Goal: Transaction & Acquisition: Purchase product/service

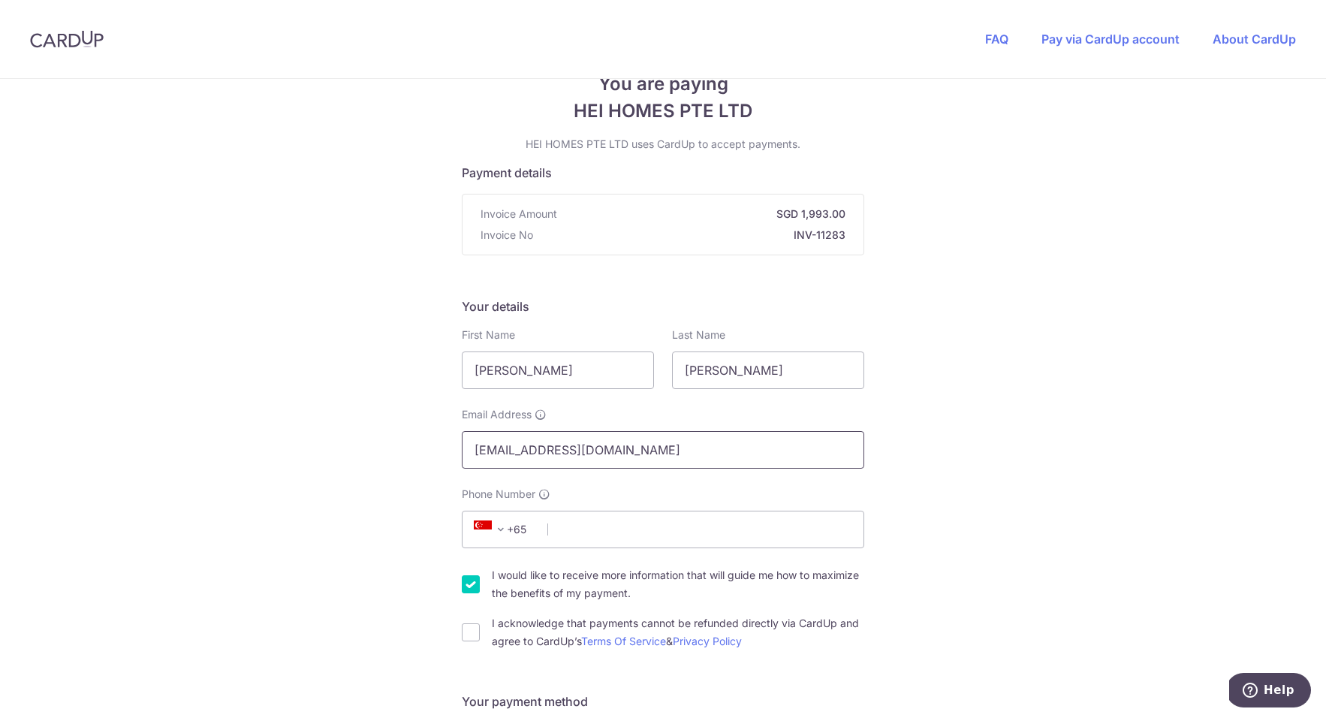
scroll to position [135, 0]
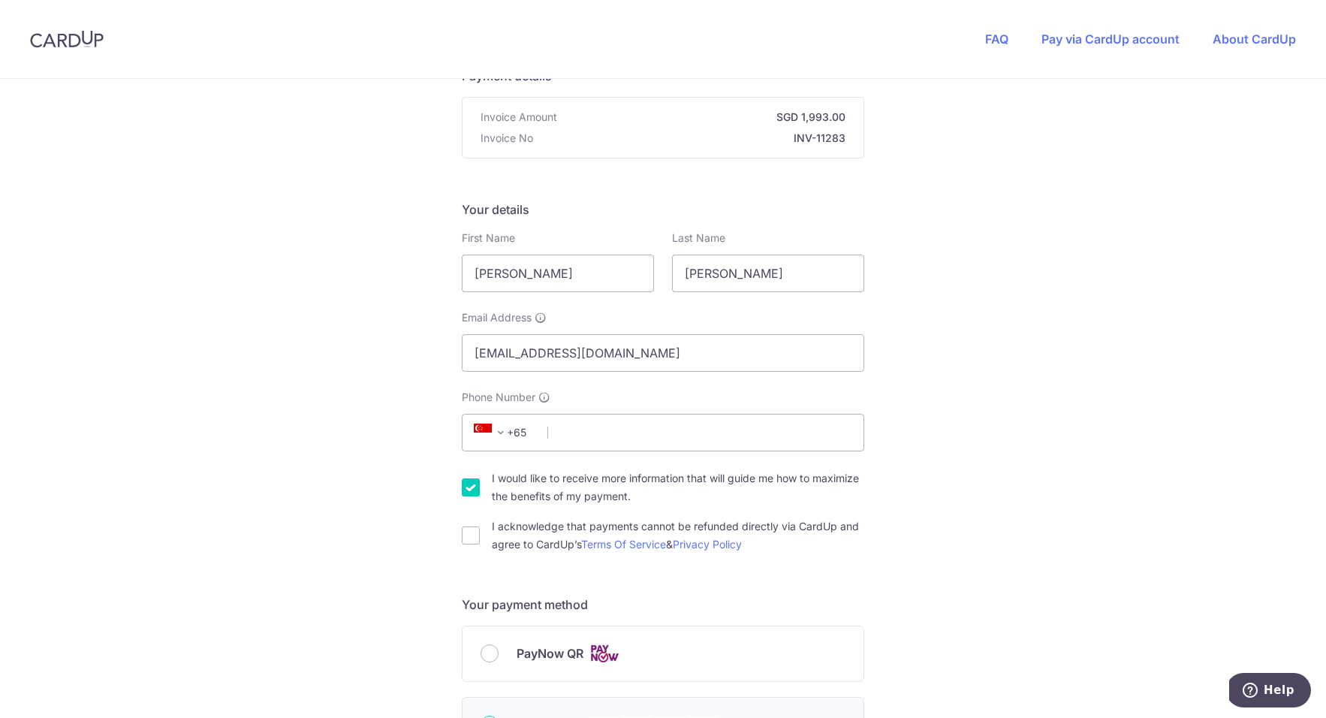
click at [518, 435] on span "+65" at bounding box center [503, 432] width 68 height 18
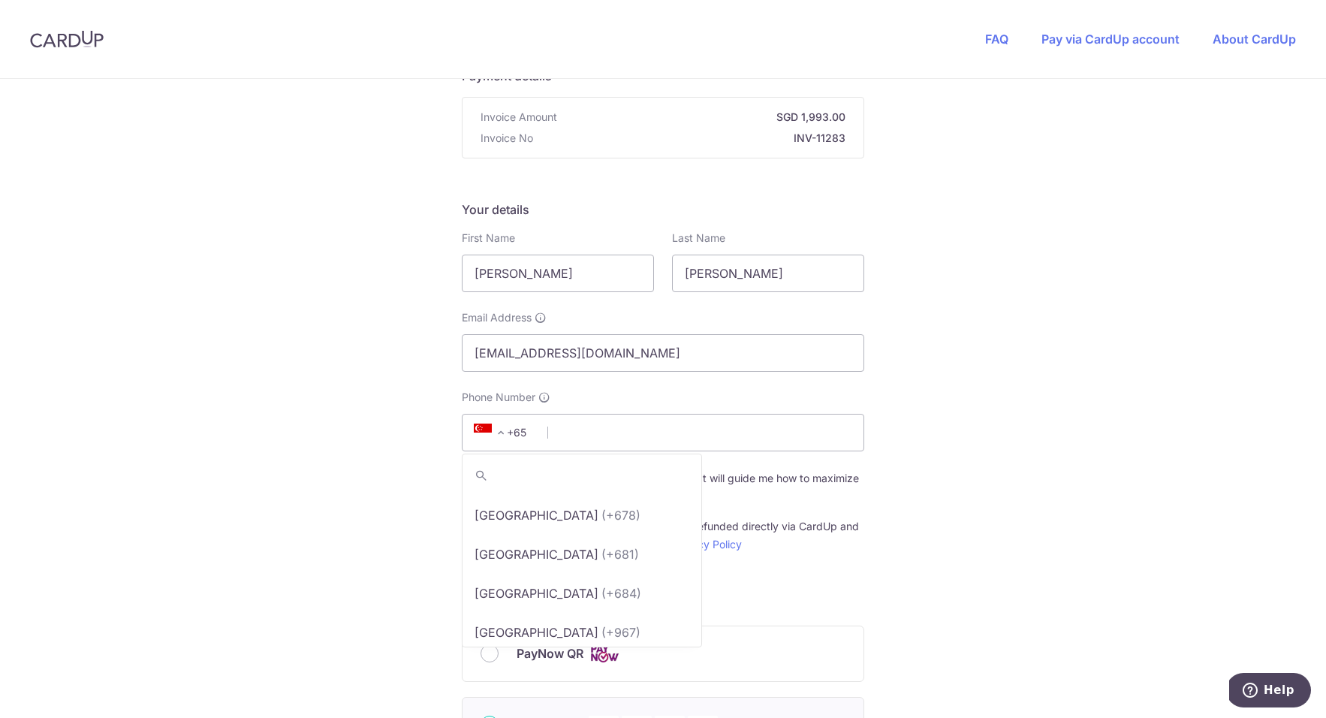
scroll to position [9153, 0]
select select "233"
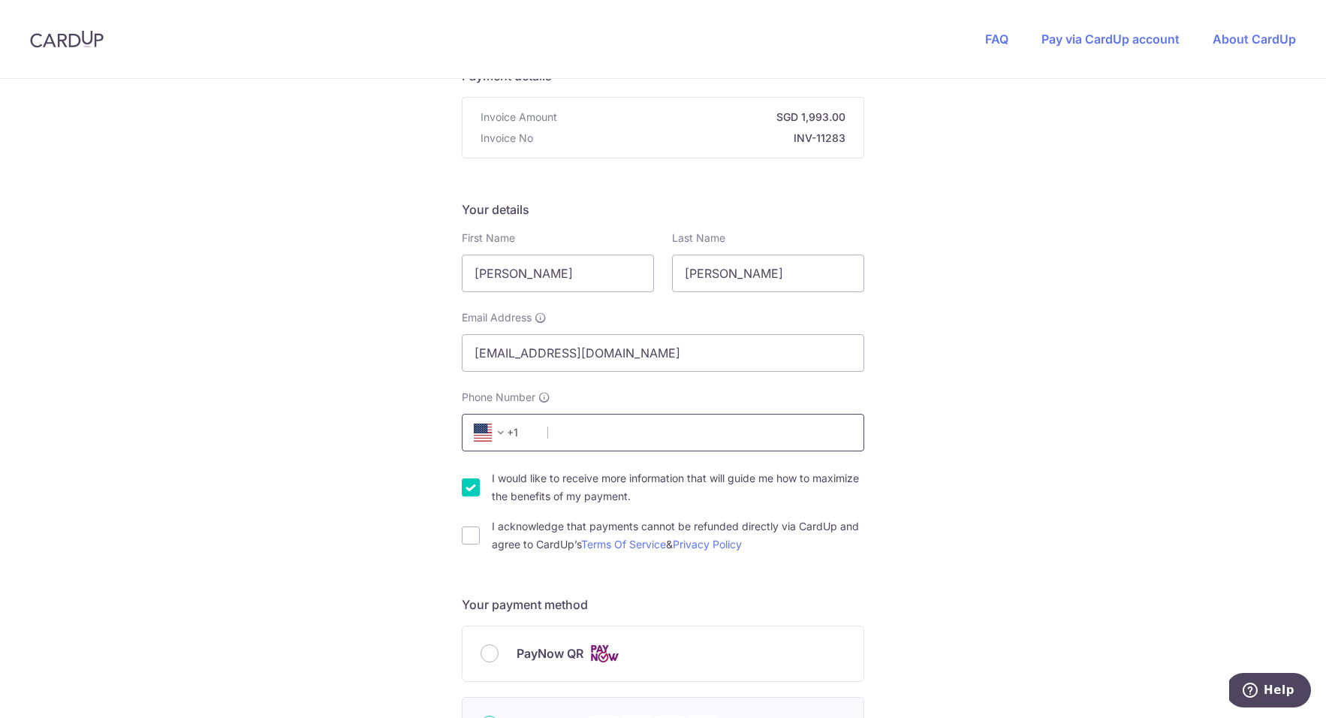
click at [595, 435] on input "Phone Number" at bounding box center [663, 433] width 402 height 38
type input "4087072738"
click at [1014, 387] on div "You are paying HEI HOMES PTE LTD HEI HOMES PTE LTD uses CardUp to accept paymen…" at bounding box center [663, 707] width 1326 height 1526
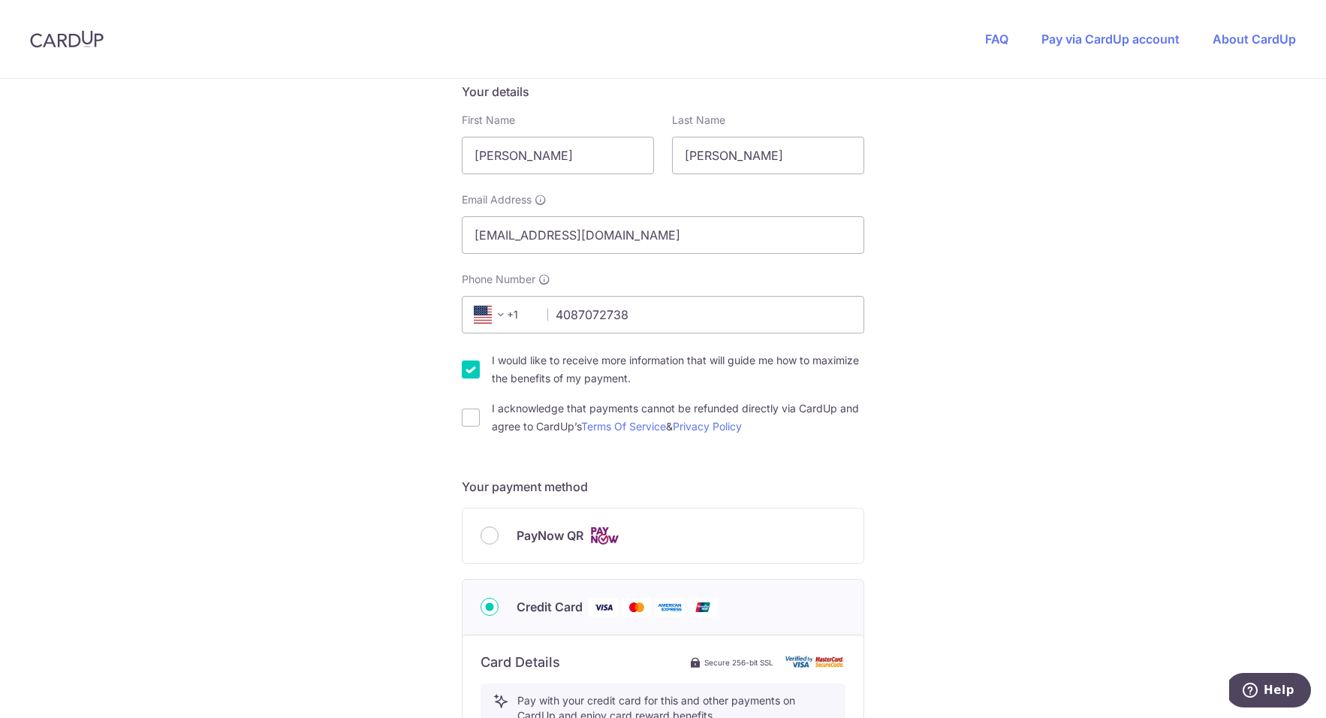
click at [462, 369] on input "I would like to receive more information that will guide me how to maximize the…" at bounding box center [471, 369] width 18 height 18
checkbox input "false"
click at [469, 417] on input "I acknowledge that payments cannot be refunded directly via CardUp and agree to…" at bounding box center [471, 417] width 18 height 18
checkbox input "true"
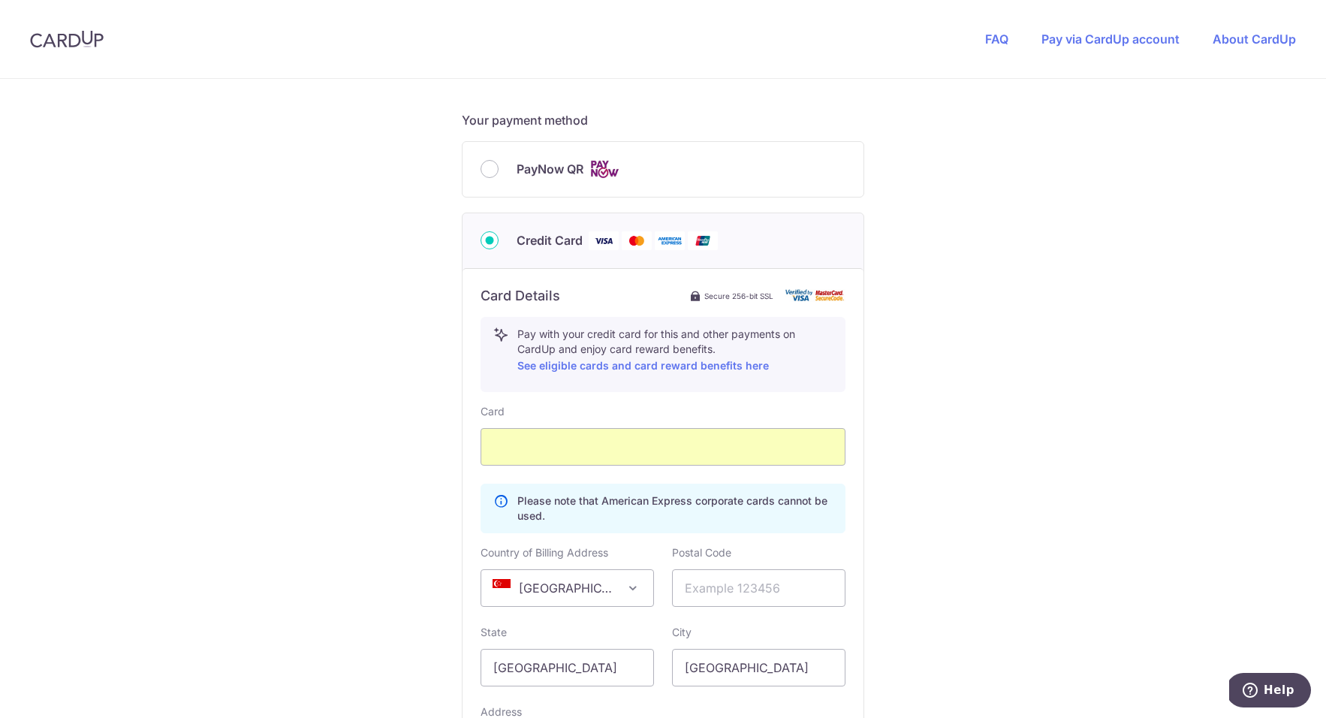
scroll to position [887, 0]
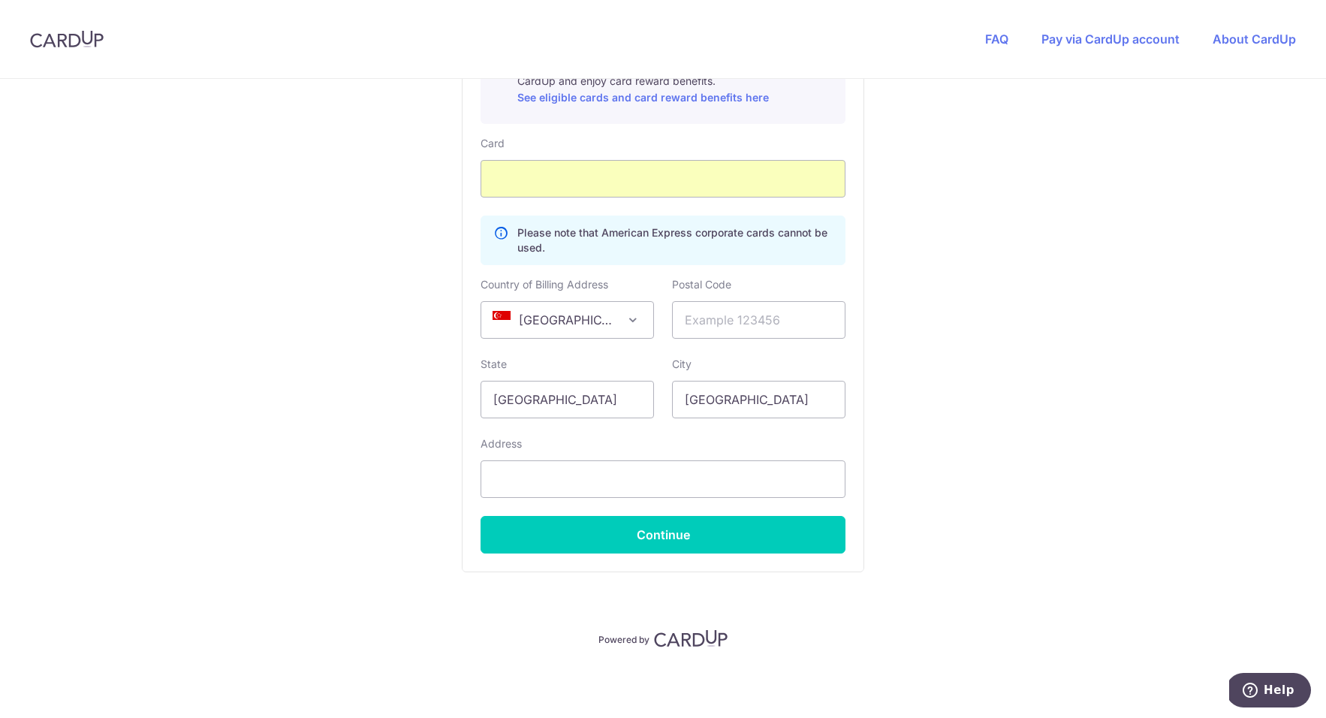
click at [569, 323] on span "[GEOGRAPHIC_DATA]" at bounding box center [567, 320] width 172 height 36
select select "US"
click at [723, 313] on input "text" at bounding box center [758, 320] width 173 height 38
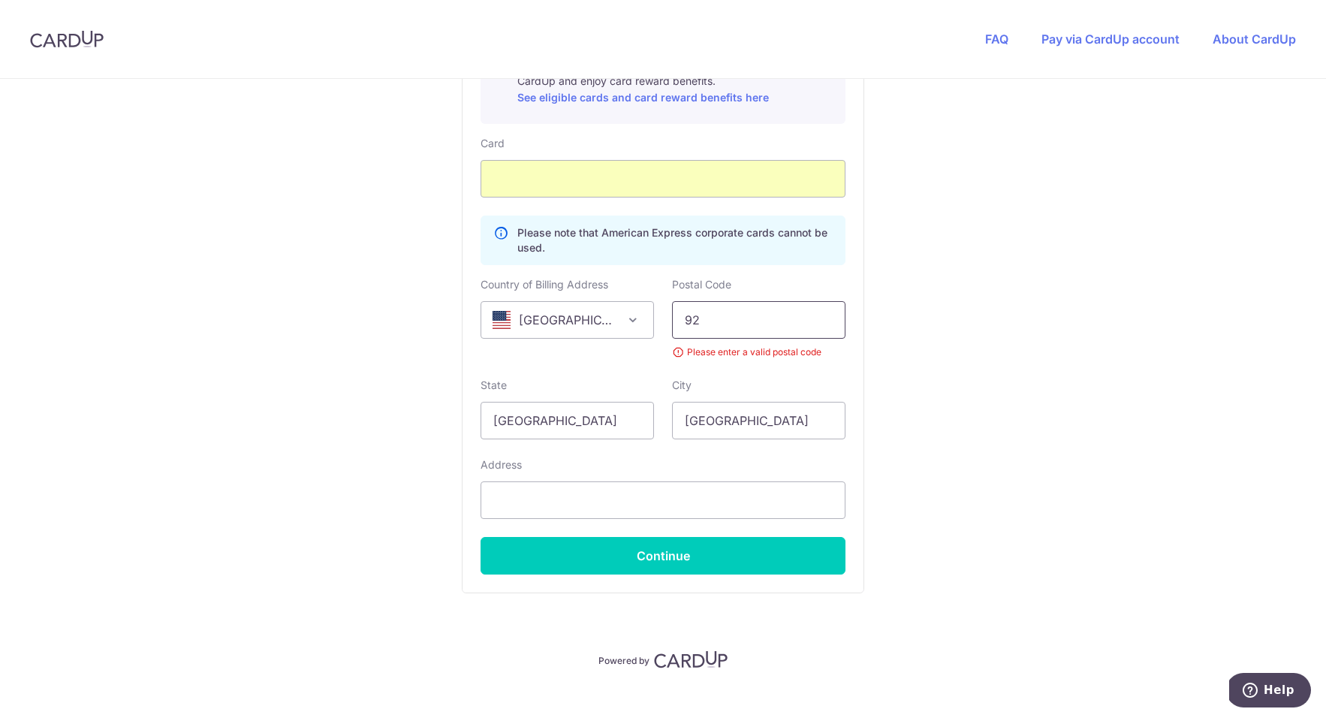
type input "9"
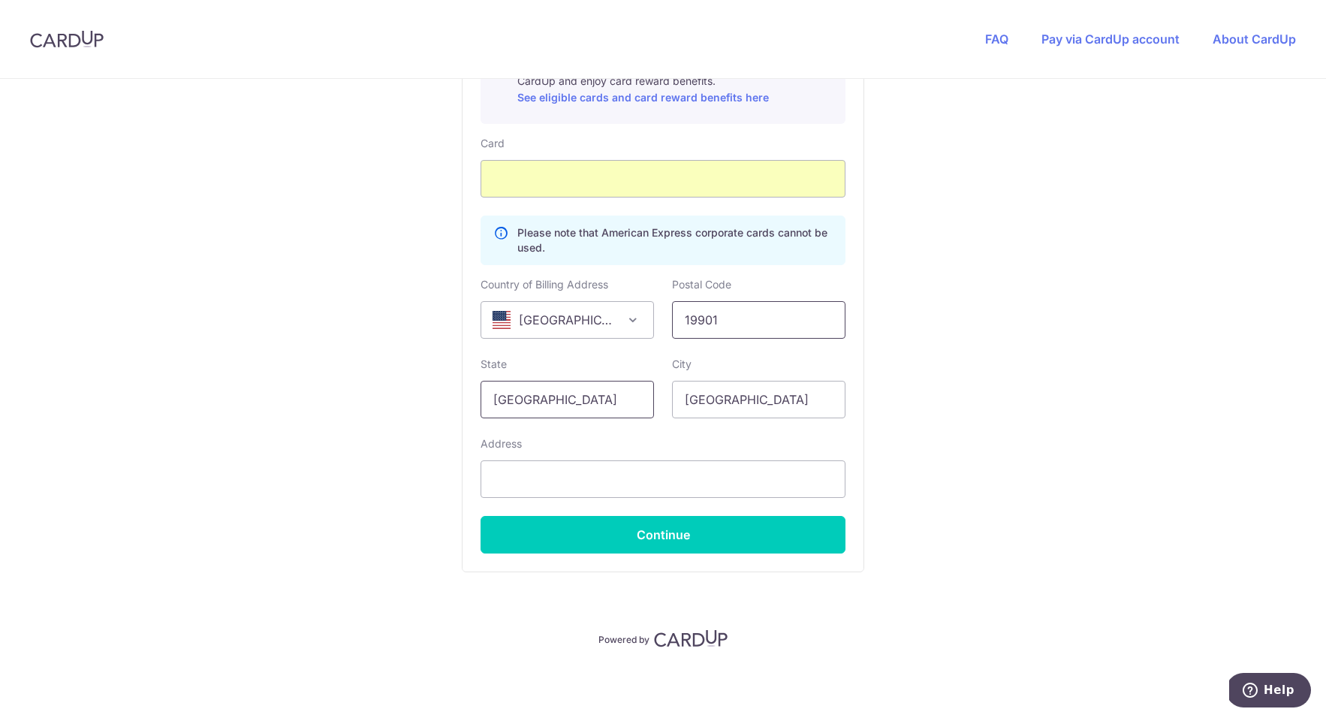
type input "19901"
drag, startPoint x: 571, startPoint y: 404, endPoint x: 459, endPoint y: 389, distance: 113.6
click at [463, 389] on div "Card Details Secure 256-bit SSL Pay with your credit card for this and other pa…" at bounding box center [663, 285] width 401 height 571
type input "[US_STATE]"
click at [736, 393] on input "[GEOGRAPHIC_DATA]" at bounding box center [758, 400] width 173 height 38
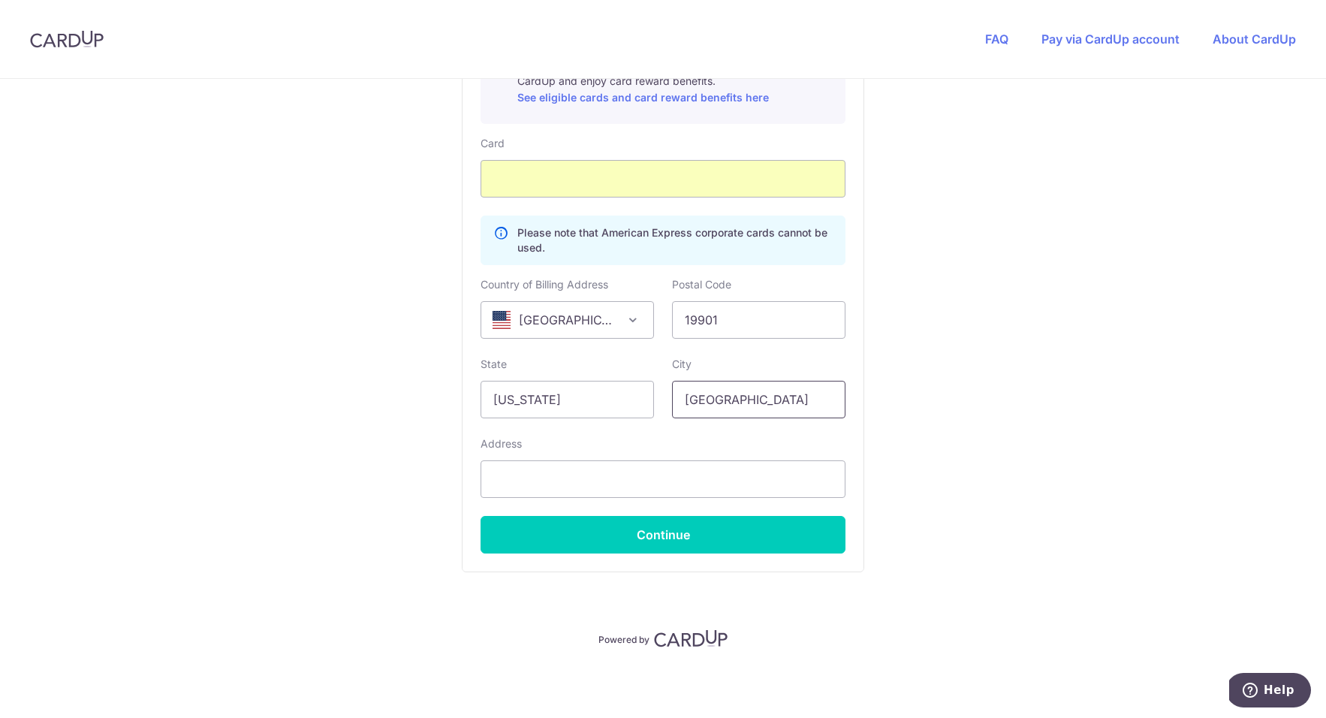
click at [736, 393] on input "[GEOGRAPHIC_DATA]" at bounding box center [758, 400] width 173 height 38
type input "[GEOGRAPHIC_DATA]"
click at [531, 479] on input "text" at bounding box center [663, 479] width 365 height 38
type input "8 THE GRN STE B"
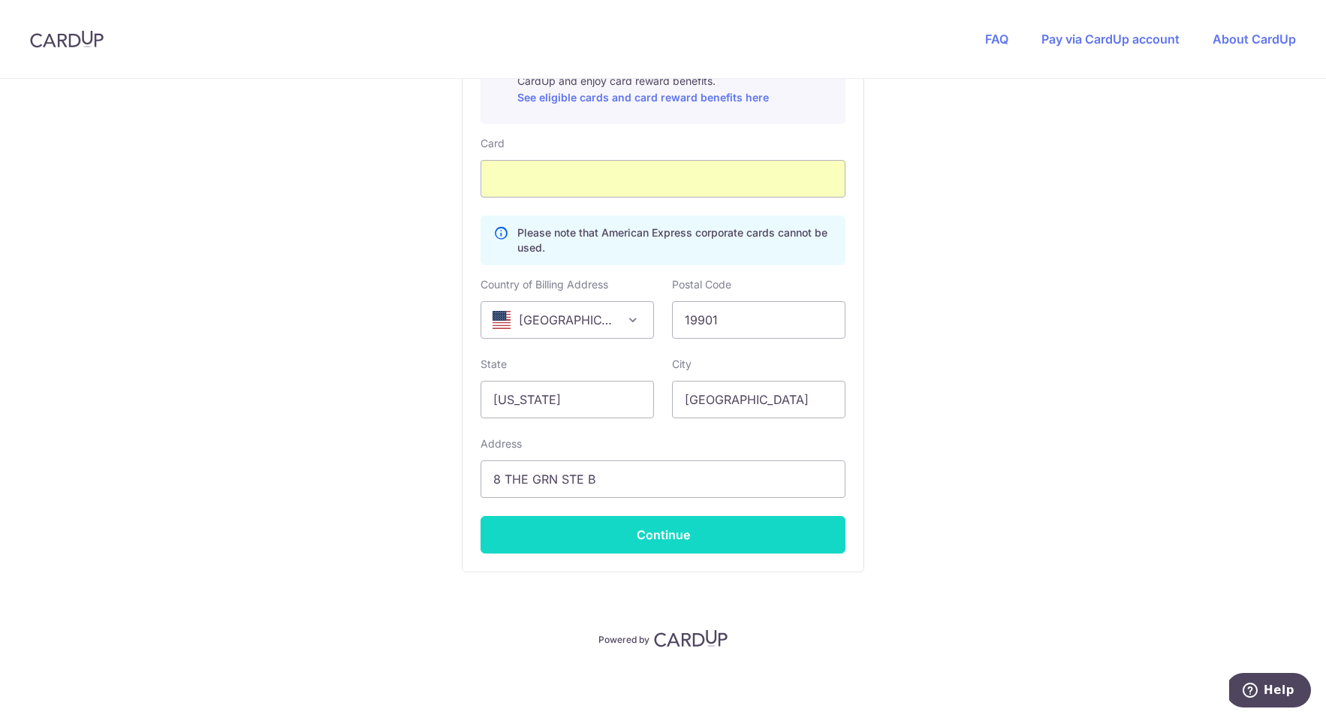
click at [704, 533] on button "Continue" at bounding box center [663, 535] width 365 height 38
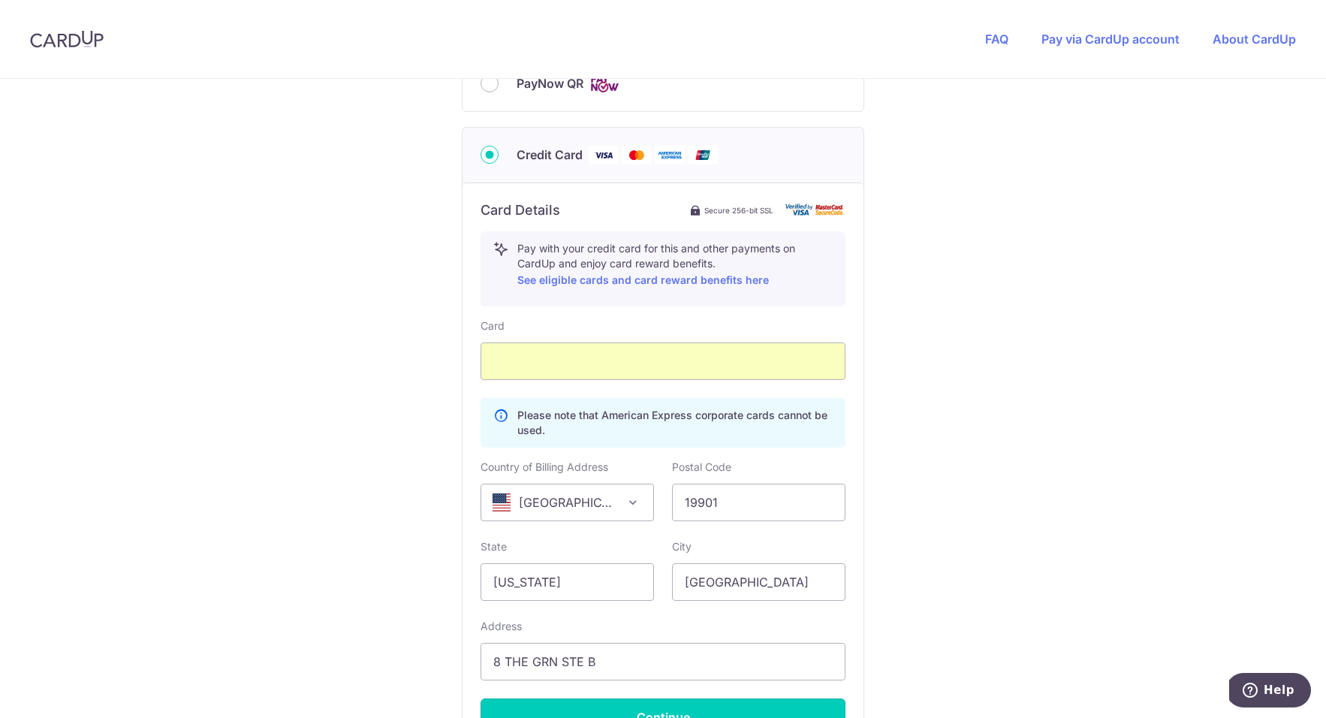
type input "**** 4187"
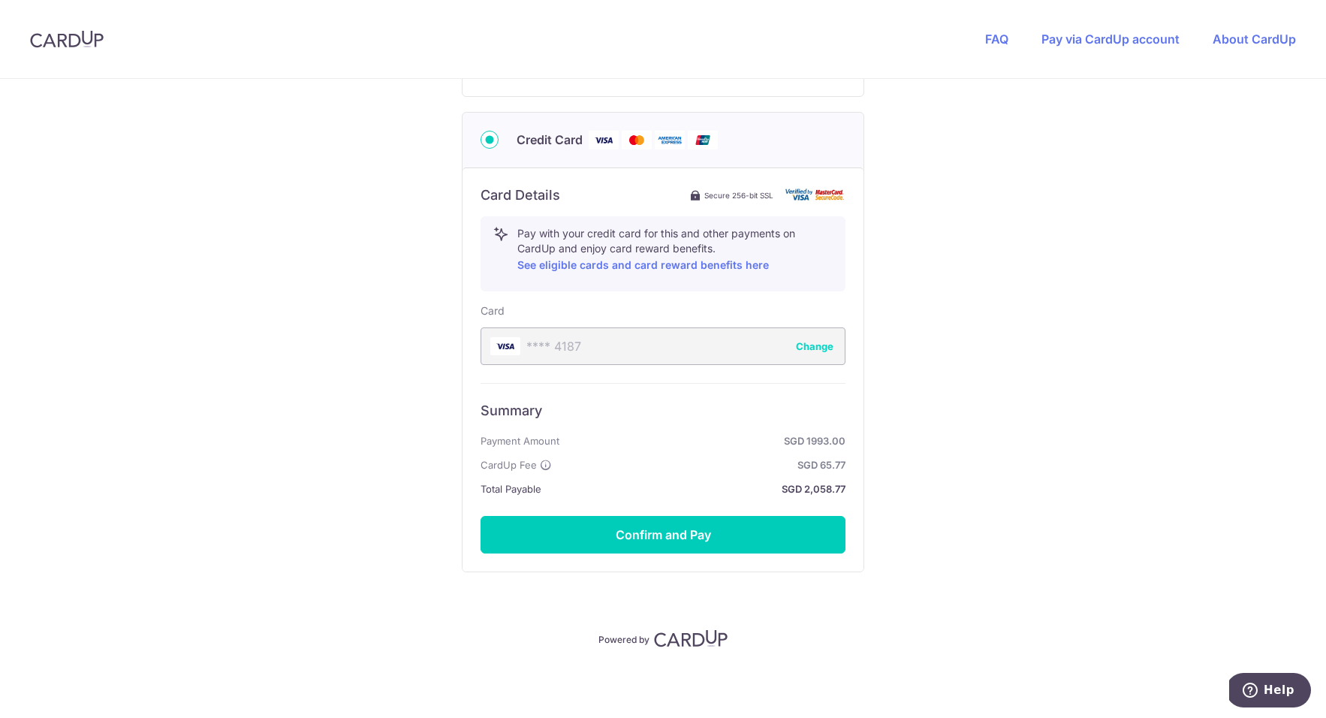
scroll to position [356, 0]
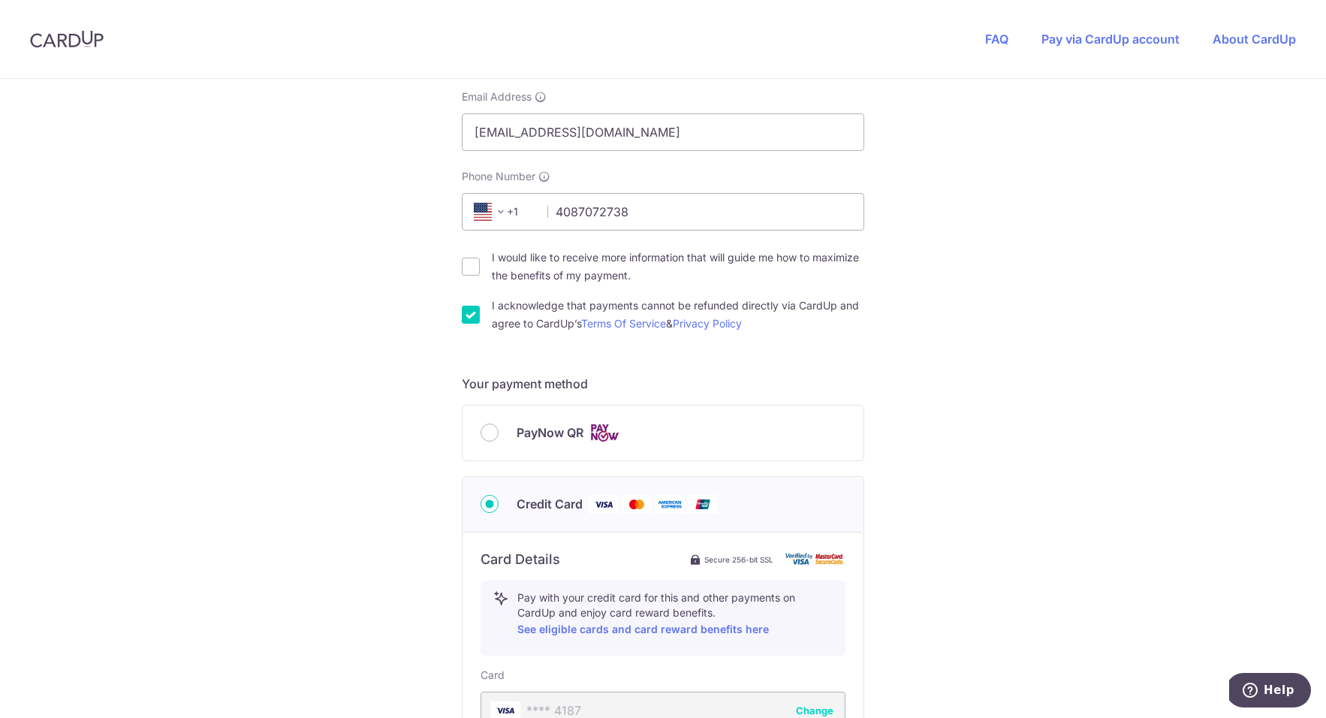
click at [1135, 341] on div "You are paying HEI HOMES PTE LTD HEI HOMES PTE LTD uses CardUp to accept paymen…" at bounding box center [663, 402] width 1326 height 1359
